Goal: Task Accomplishment & Management: Manage account settings

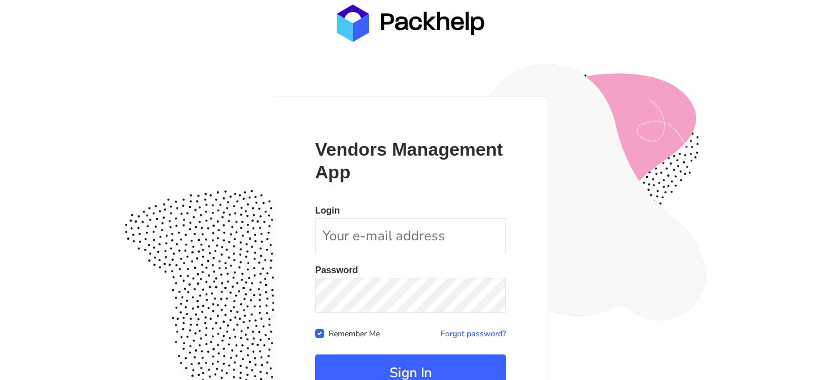
scroll to position [110, 0]
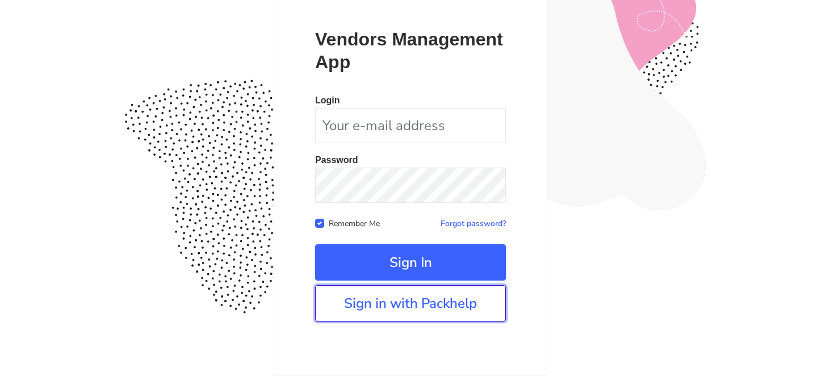
click at [412, 312] on link "Sign in with Packhelp" at bounding box center [410, 303] width 191 height 36
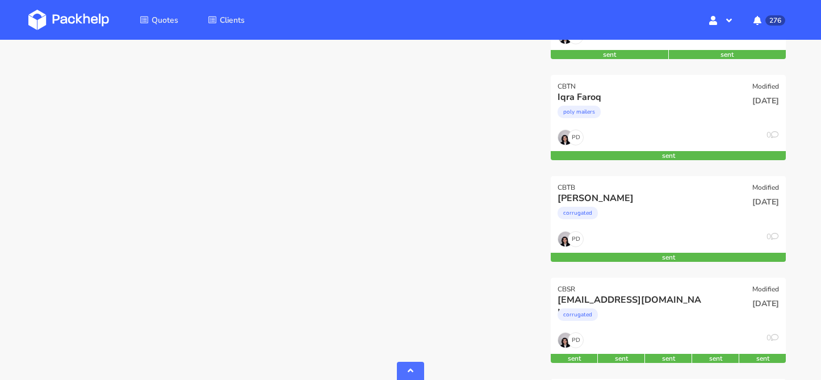
scroll to position [580, 0]
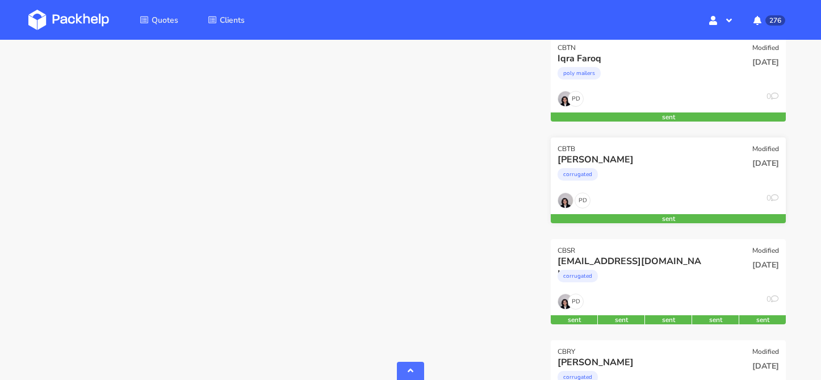
click at [646, 180] on div "corrugated" at bounding box center [632, 177] width 150 height 23
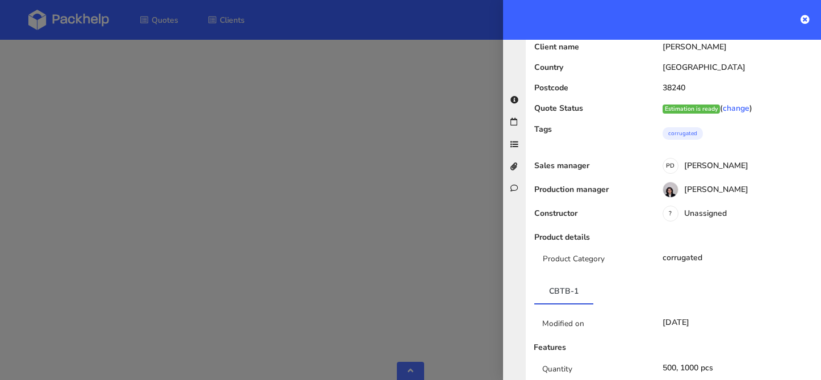
scroll to position [0, 0]
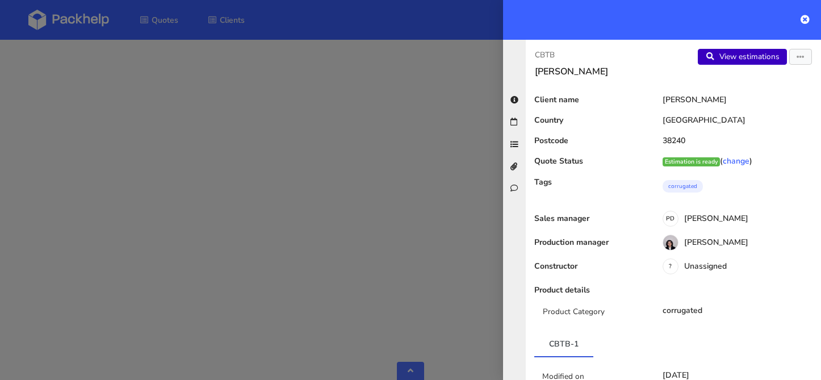
click at [758, 60] on link "View estimations" at bounding box center [741, 57] width 89 height 16
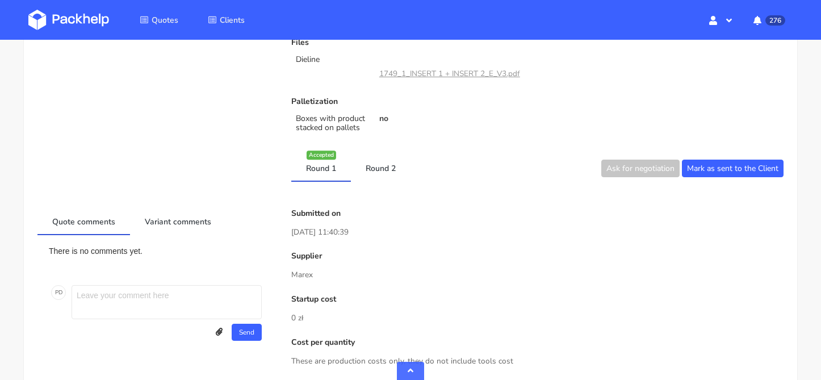
scroll to position [438, 0]
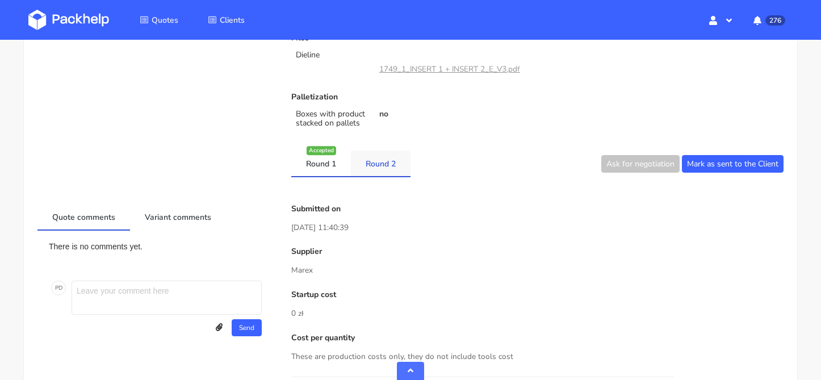
click at [390, 161] on link "Round 2" at bounding box center [381, 162] width 60 height 25
click at [340, 163] on link "Round 1" at bounding box center [321, 162] width 60 height 25
click at [376, 162] on link "Round 2" at bounding box center [381, 162] width 60 height 25
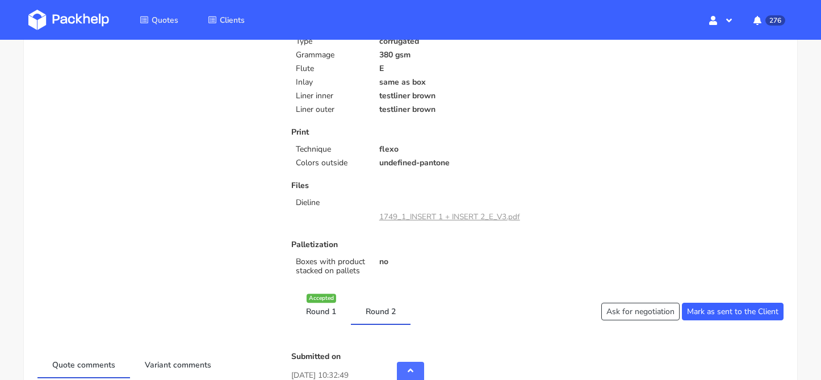
scroll to position [288, 0]
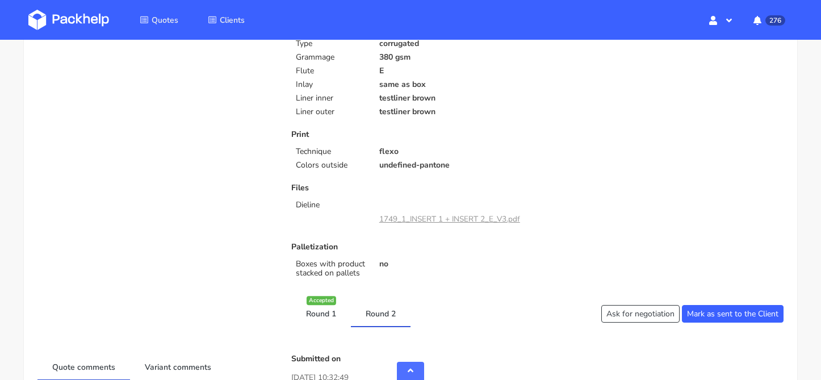
click at [479, 223] on link "1749_1_INSERT 1 + INSERT 2_E_V3.pdf" at bounding box center [449, 218] width 141 height 11
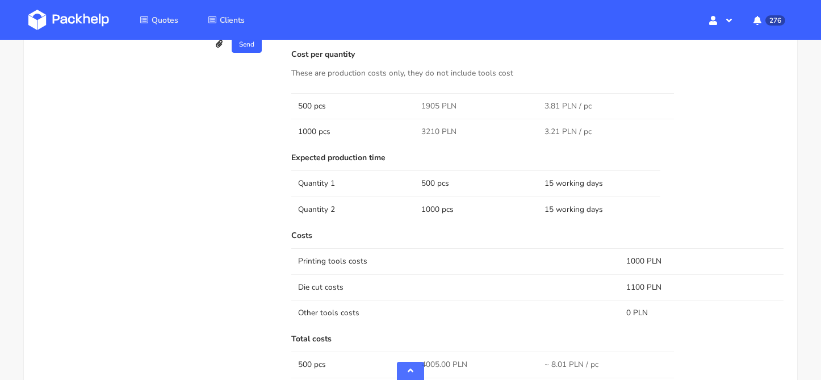
scroll to position [0, 0]
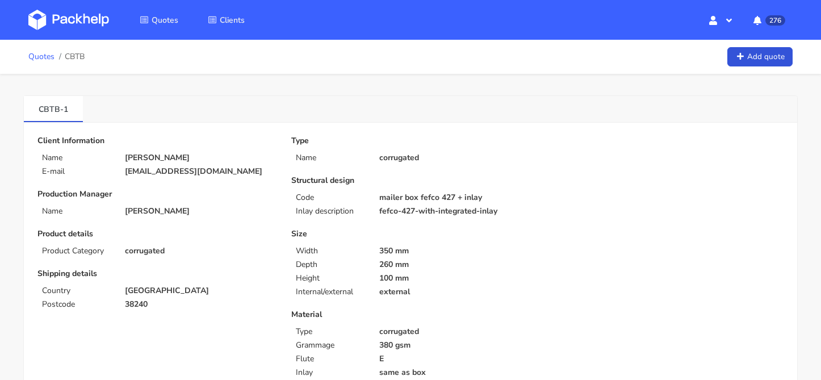
click at [52, 54] on link "Quotes" at bounding box center [41, 56] width 26 height 9
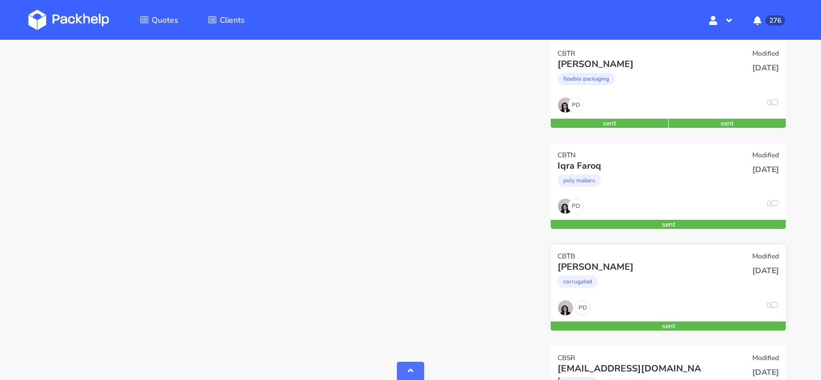
scroll to position [545, 0]
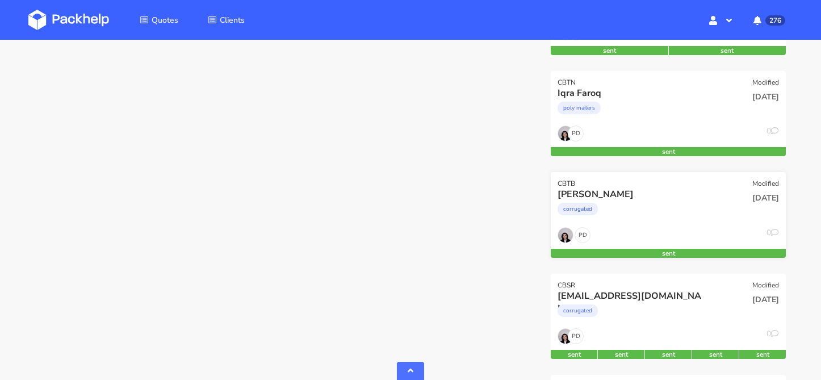
click at [630, 220] on div "corrugated" at bounding box center [632, 211] width 150 height 23
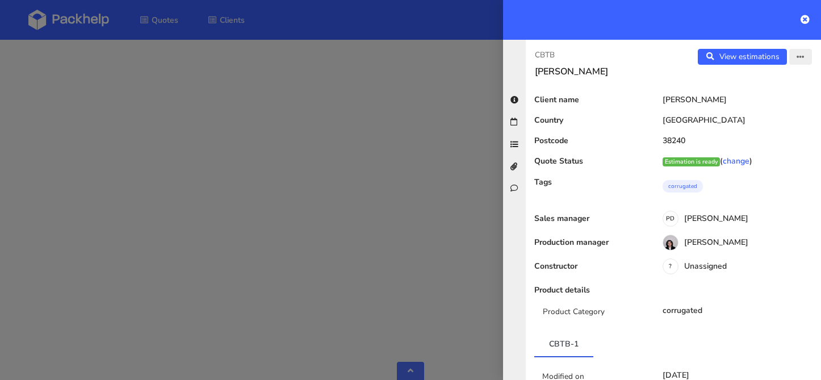
click at [802, 62] on button "button" at bounding box center [800, 57] width 23 height 16
click at [770, 101] on link "Edit quote" at bounding box center [763, 101] width 100 height 19
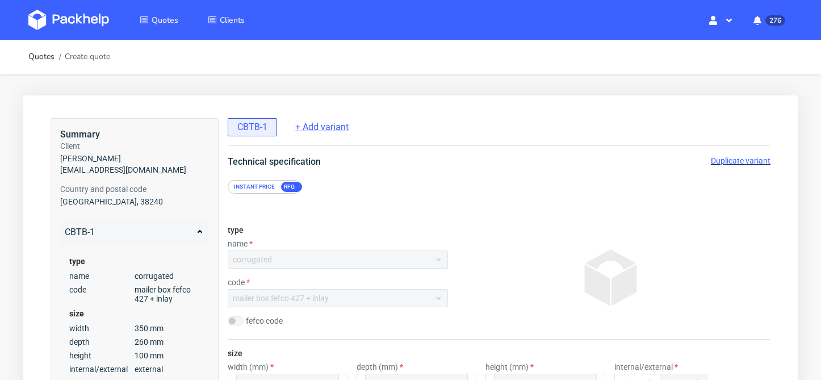
click at [323, 127] on span "+ Add variant" at bounding box center [321, 127] width 53 height 12
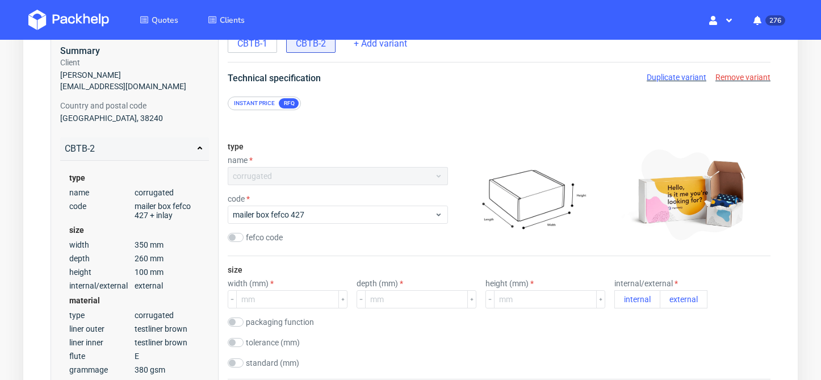
scroll to position [66, 0]
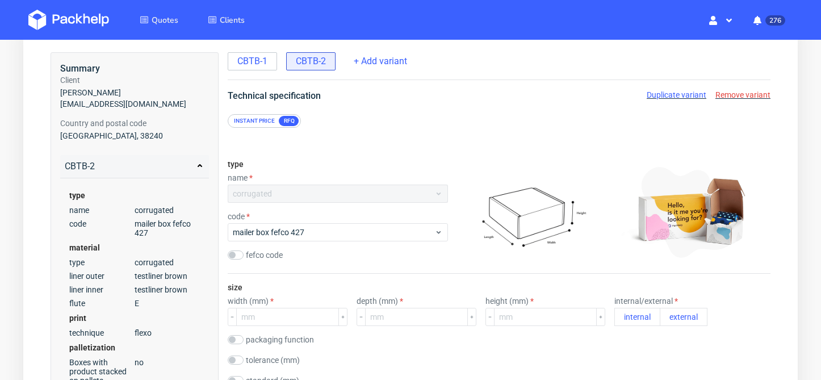
click at [270, 123] on div "Instant price" at bounding box center [254, 121] width 50 height 10
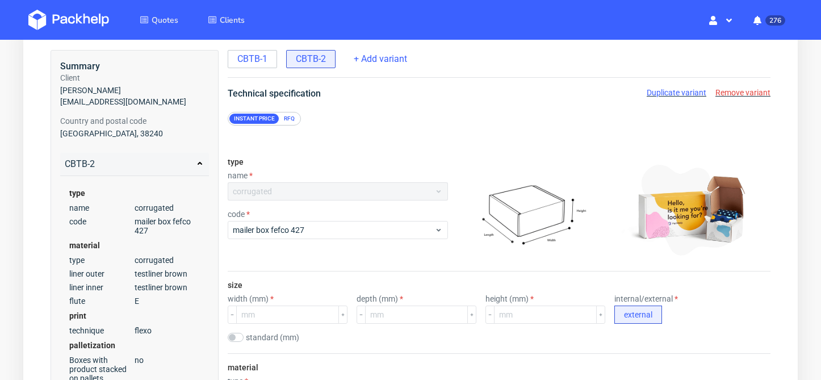
scroll to position [117, 0]
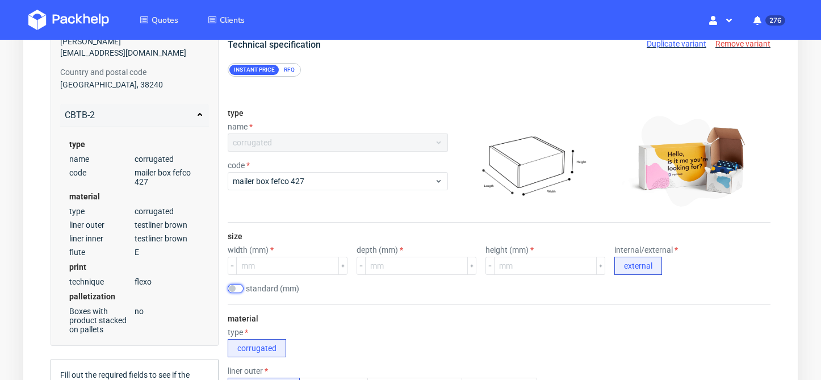
click at [234, 287] on input "checkbox" at bounding box center [236, 288] width 16 height 9
checkbox input "true"
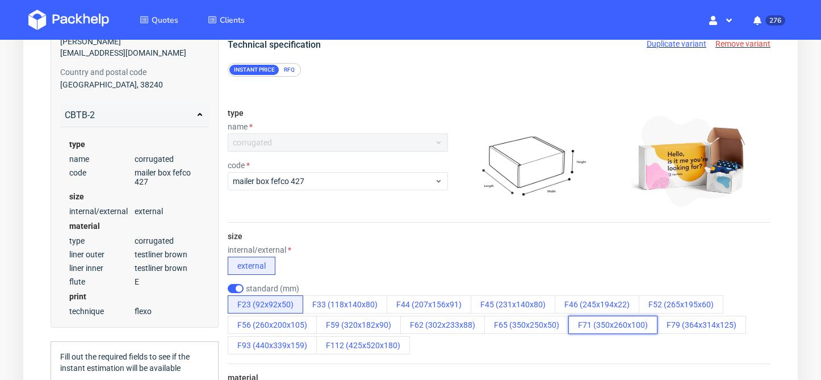
click at [600, 331] on button "F71 (350x260x100)" at bounding box center [612, 325] width 89 height 18
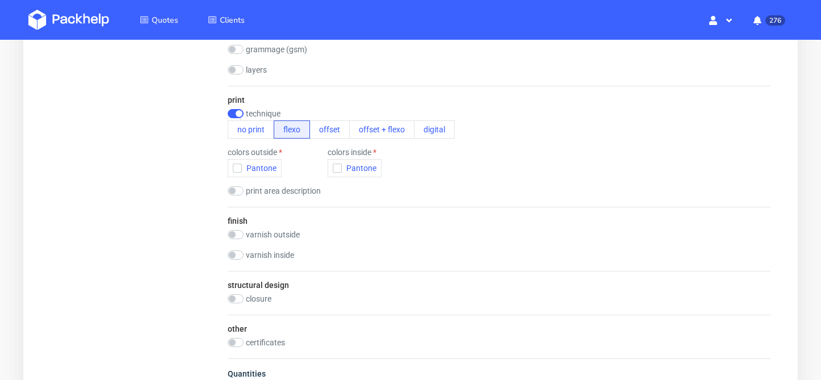
scroll to position [627, 0]
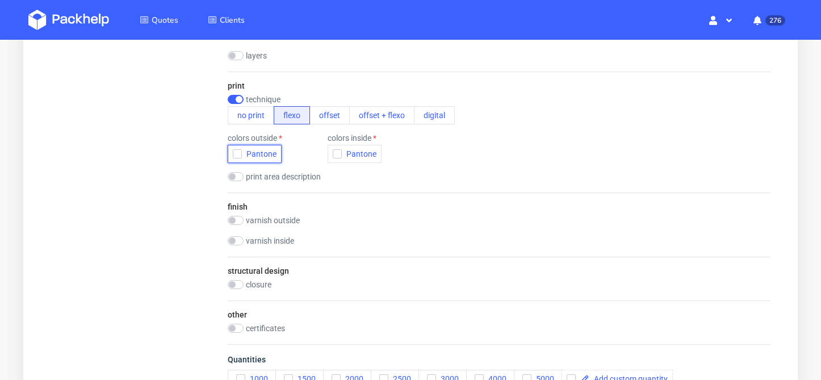
click at [240, 156] on icon "button" at bounding box center [237, 154] width 8 height 8
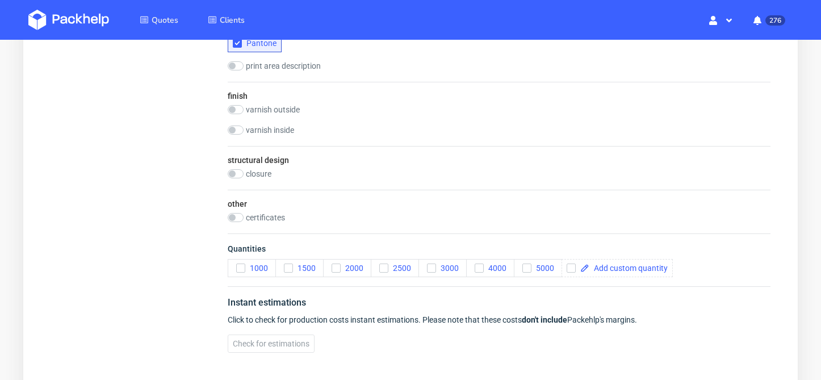
scroll to position [780, 0]
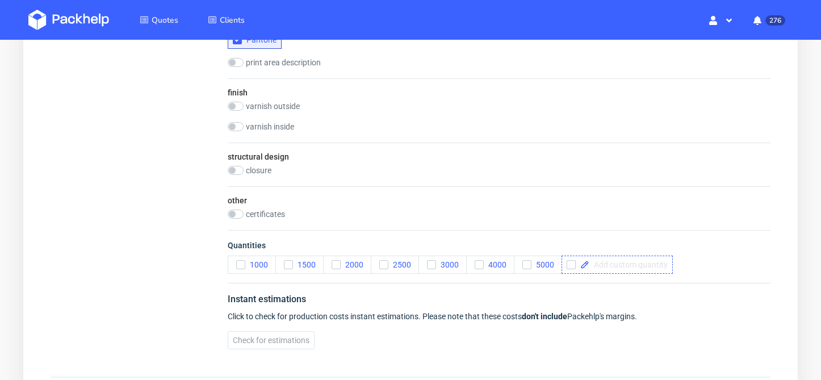
click at [624, 269] on div at bounding box center [616, 264] width 111 height 18
checkbox input "true"
click at [275, 345] on button "Check for estimations" at bounding box center [271, 340] width 87 height 18
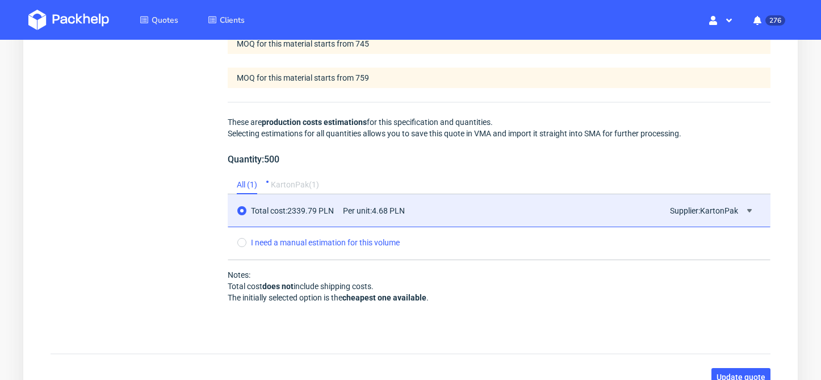
scroll to position [1151, 0]
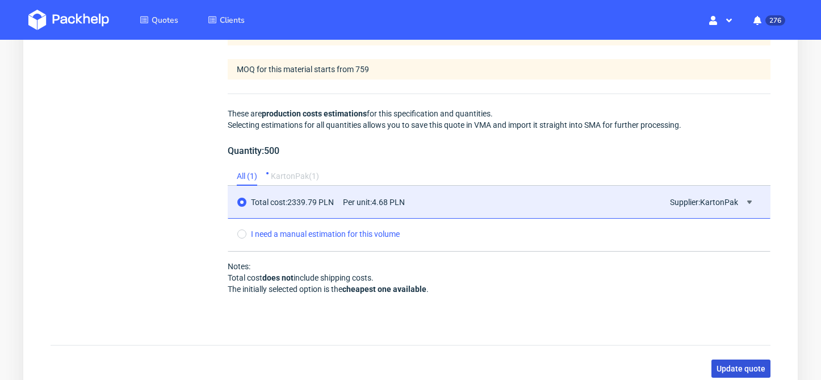
click at [748, 366] on span "Update quote" at bounding box center [740, 368] width 49 height 8
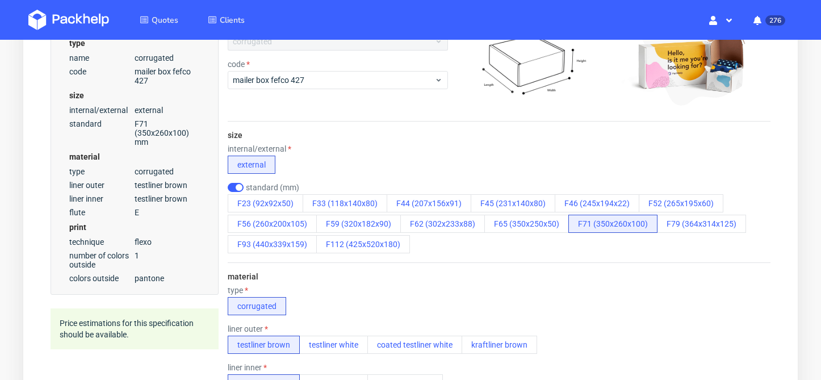
scroll to position [0, 0]
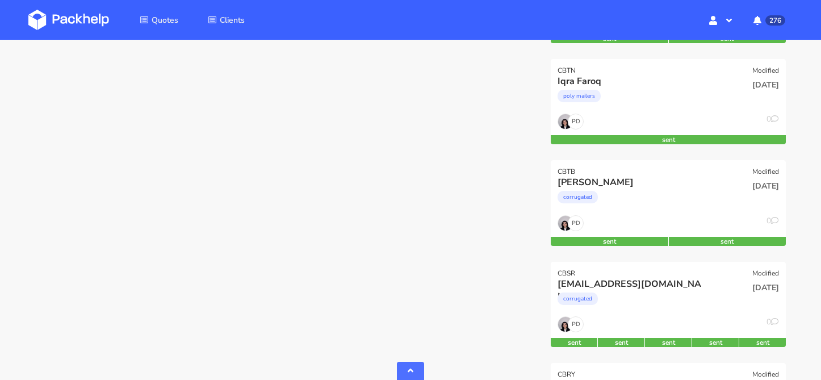
scroll to position [559, 0]
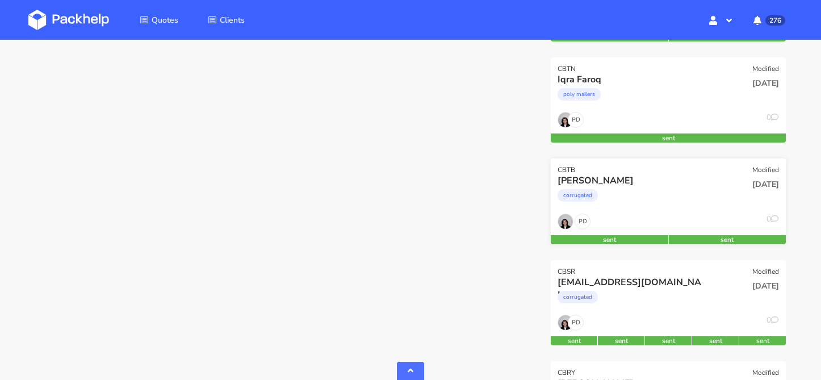
click at [654, 176] on div "[PERSON_NAME]" at bounding box center [632, 180] width 150 height 12
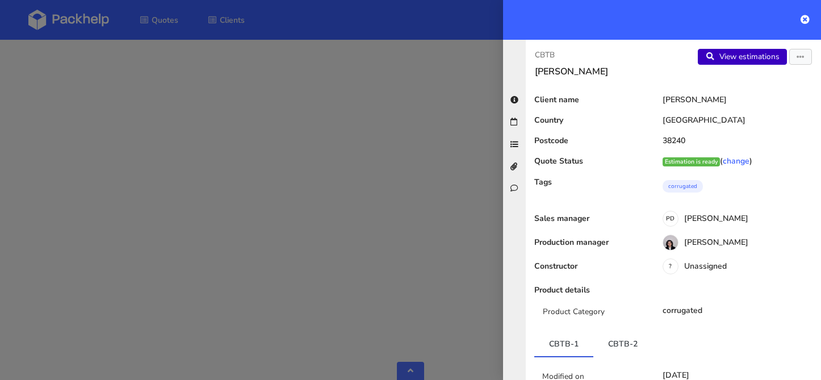
click at [745, 54] on link "View estimations" at bounding box center [741, 57] width 89 height 16
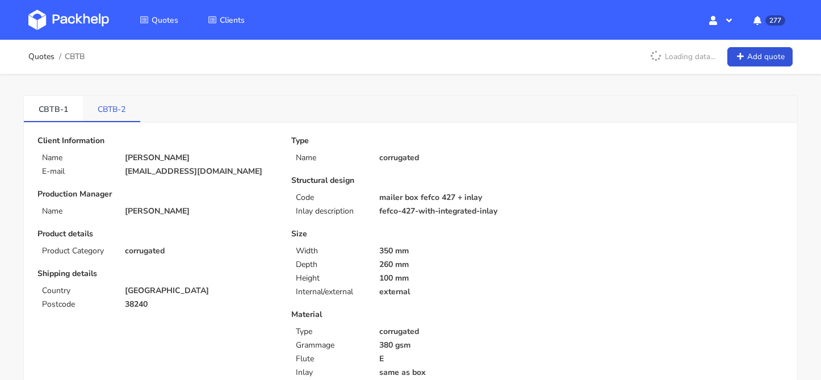
click at [104, 105] on link "CBTB-2" at bounding box center [111, 108] width 57 height 25
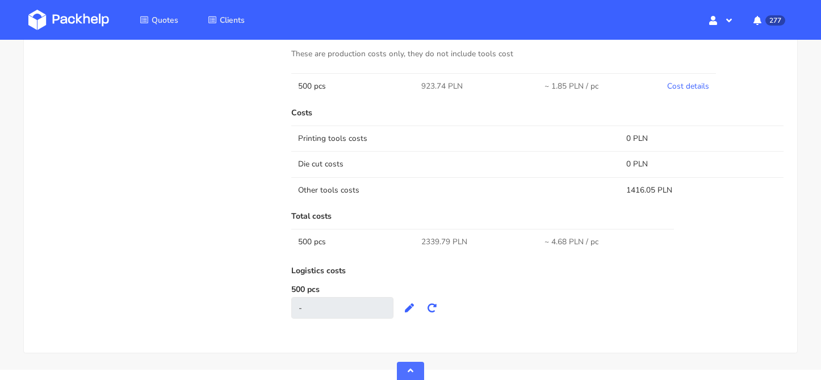
scroll to position [535, 0]
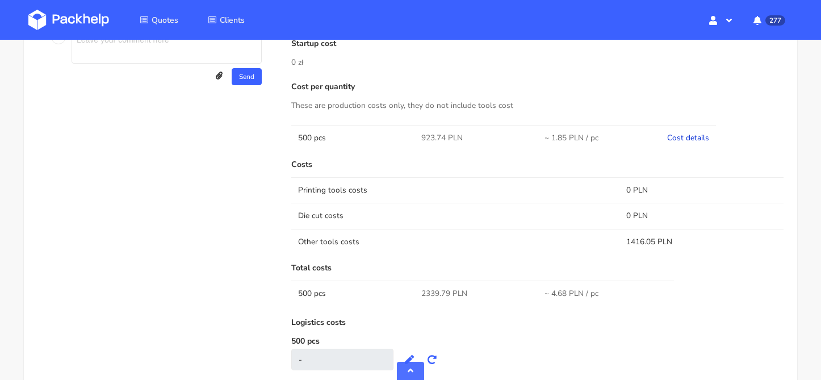
click at [688, 137] on link "Cost details" at bounding box center [688, 137] width 42 height 11
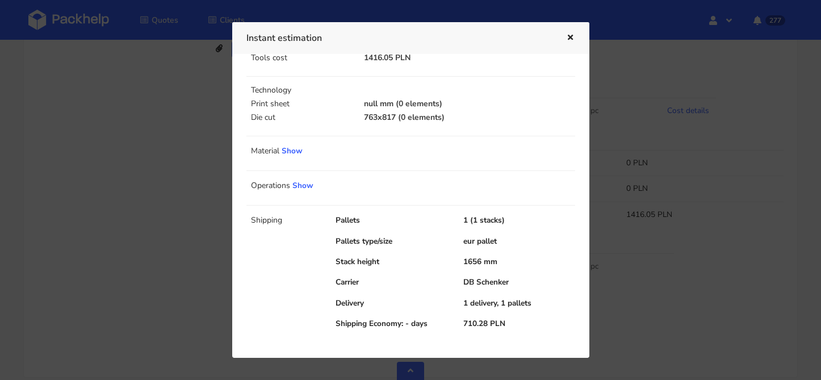
scroll to position [616, 0]
click at [189, 256] on div at bounding box center [410, 190] width 821 height 380
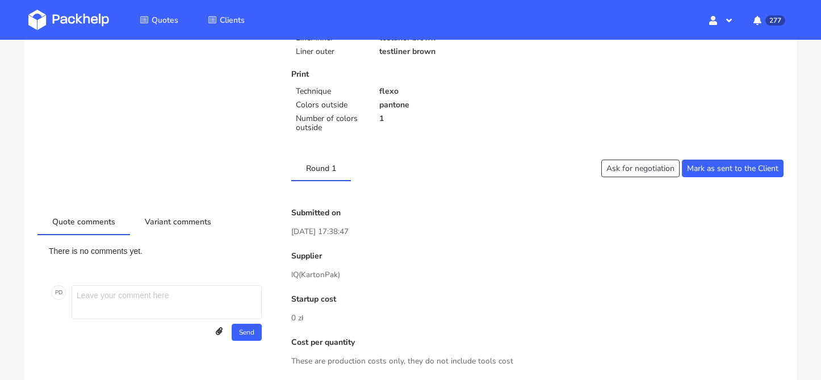
scroll to position [0, 0]
